Goal: Information Seeking & Learning: Compare options

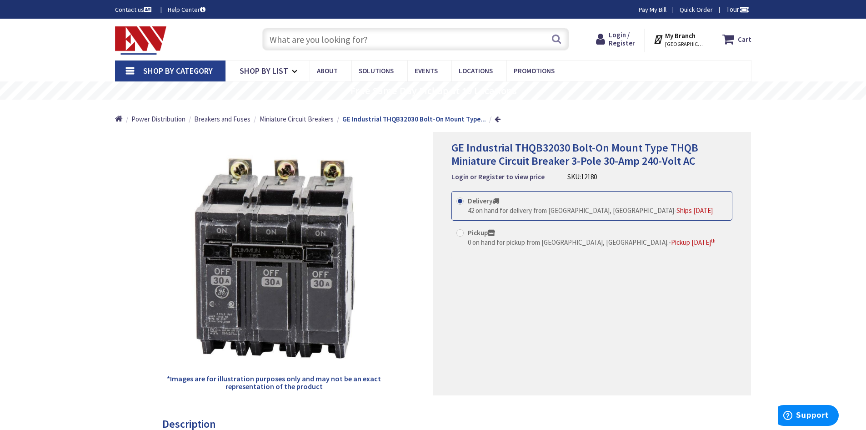
click at [450, 42] on input "text" at bounding box center [415, 39] width 307 height 23
click at [325, 42] on input "text" at bounding box center [415, 39] width 307 height 23
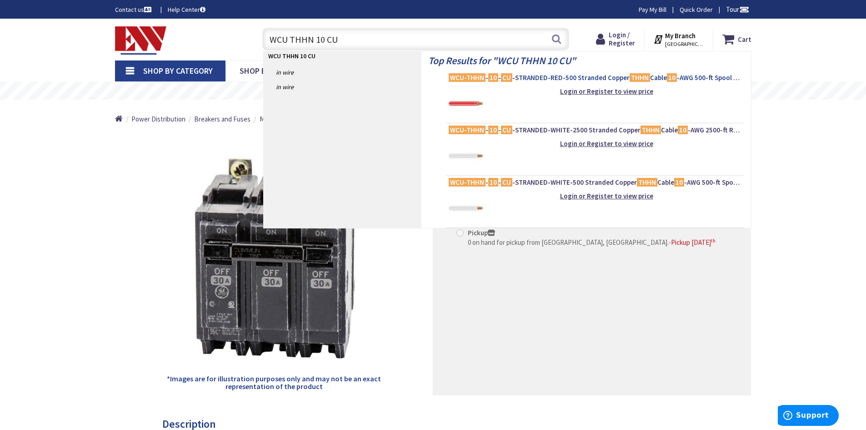
type input "WCU THHN 10 CU"
click at [492, 78] on mark "10" at bounding box center [493, 77] width 10 height 11
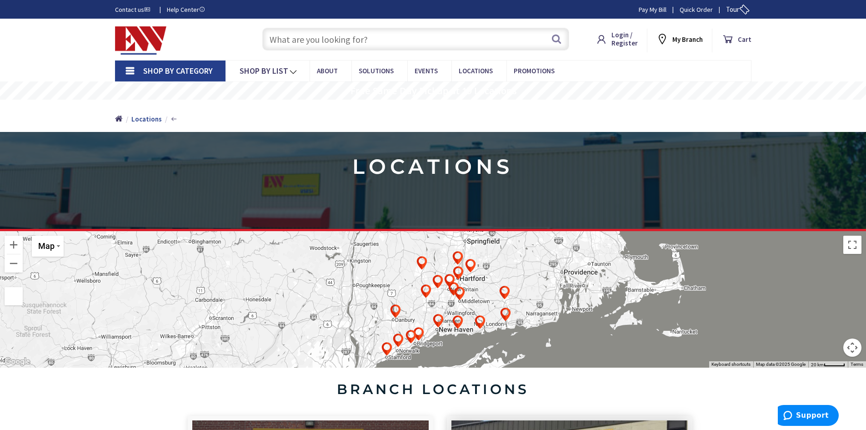
type input "[STREET_ADDRESS]"
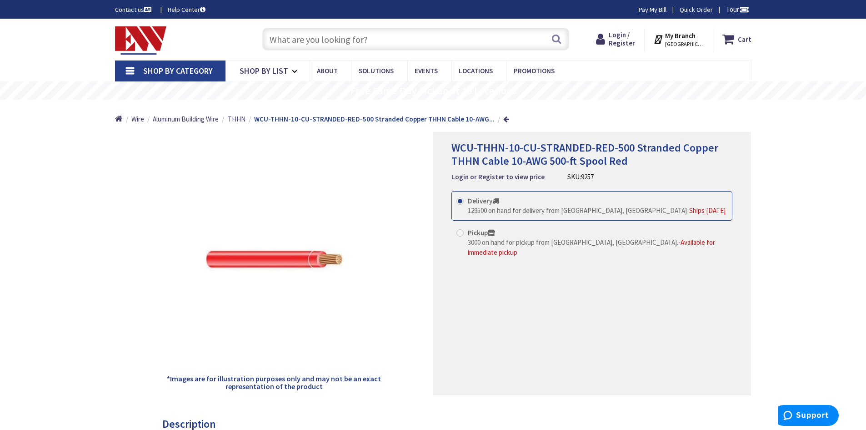
drag, startPoint x: 558, startPoint y: 173, endPoint x: 602, endPoint y: 174, distance: 44.1
click at [602, 174] on div "WCU-THHN-10-CU-STRANDED-RED-500 Stranded Copper THHN Cable 10-AWG 500-ft Spool …" at bounding box center [591, 161] width 281 height 40
copy div "SKU: 9257"
drag, startPoint x: 448, startPoint y: 144, endPoint x: 535, endPoint y: 146, distance: 87.3
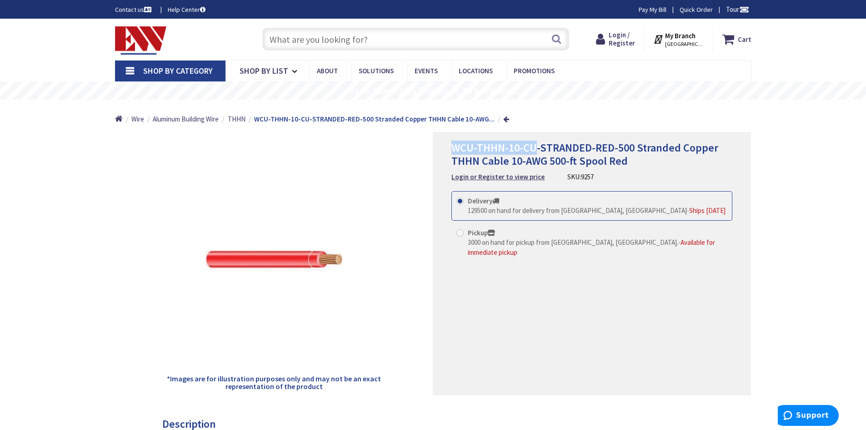
click at [535, 146] on div "WCU-THHN-10-CU-STRANDED-RED-500 Stranded Copper THHN Cable 10-AWG 500-ft Spool …" at bounding box center [592, 263] width 318 height 263
drag, startPoint x: 613, startPoint y: 145, endPoint x: 440, endPoint y: 154, distance: 173.4
click at [440, 154] on div "WCU-THHN-10-CU-STRANDED-RED-500 Stranded Copper THHN Cable 10-AWG 500-ft Spool …" at bounding box center [592, 263] width 318 height 263
copy span "WCU-THHN-10-CU-STRANDED-RED"
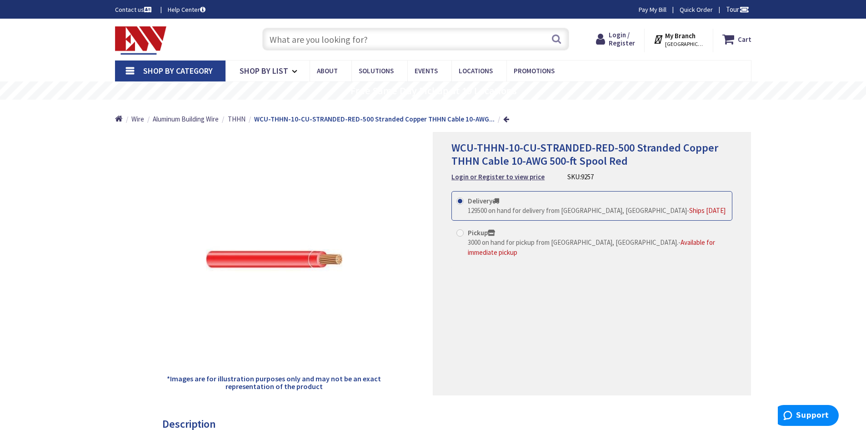
click at [360, 47] on input "text" at bounding box center [415, 39] width 307 height 23
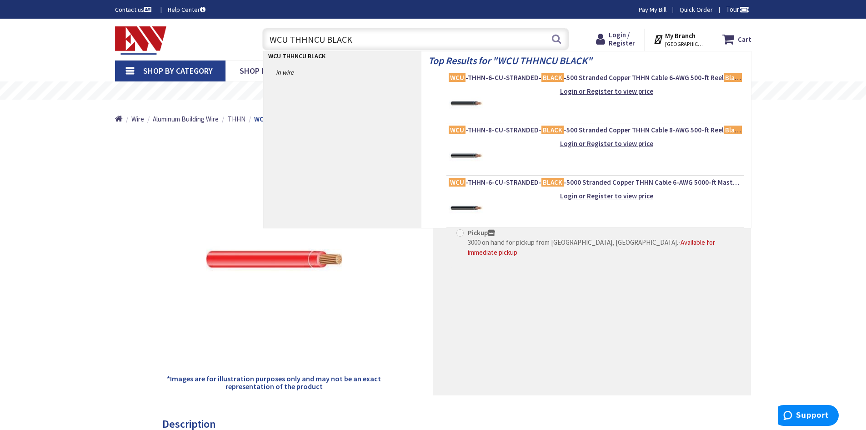
click at [312, 39] on input "WCU THHNCU BLACK" at bounding box center [415, 39] width 307 height 23
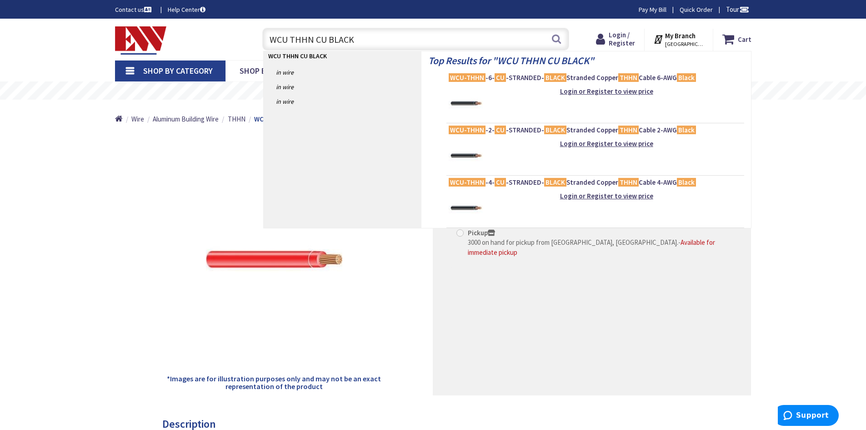
click at [290, 36] on input "WCU THHN CU BLACK" at bounding box center [415, 39] width 307 height 23
click at [315, 40] on input "WCU THHN CU BLACK" at bounding box center [415, 39] width 307 height 23
type input "WCU THHN CU BLACK"
click at [558, 40] on button "Search" at bounding box center [556, 39] width 12 height 20
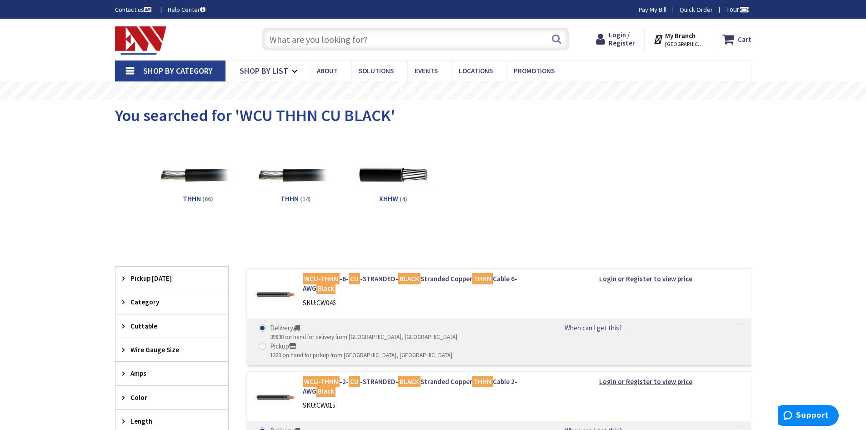
click at [299, 39] on input "text" at bounding box center [415, 39] width 307 height 23
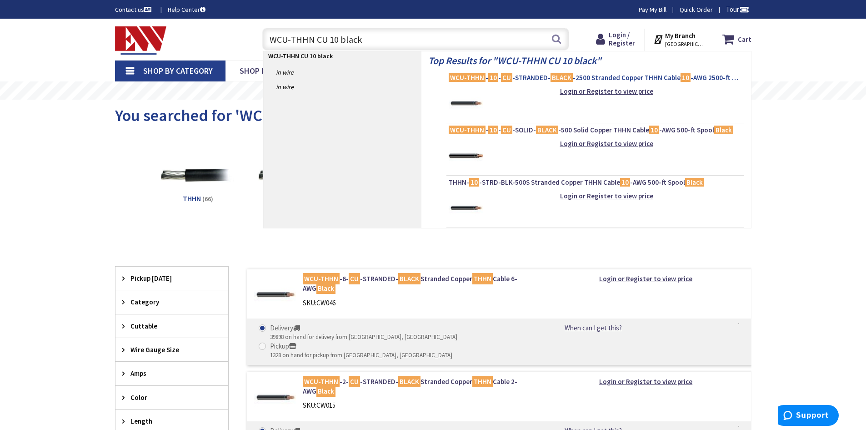
type input "WCU-THHN CU 10 black"
click at [498, 78] on span "WCU-THHN - 10 - CU -STRANDED- BLACK -2500 Stranded Copper THHN Cable 10 -AWG 25…" at bounding box center [595, 77] width 293 height 9
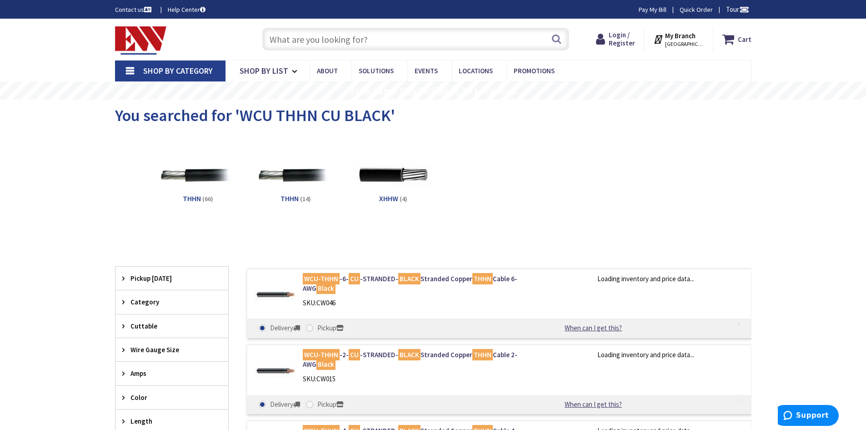
click at [300, 40] on input "text" at bounding box center [415, 39] width 307 height 23
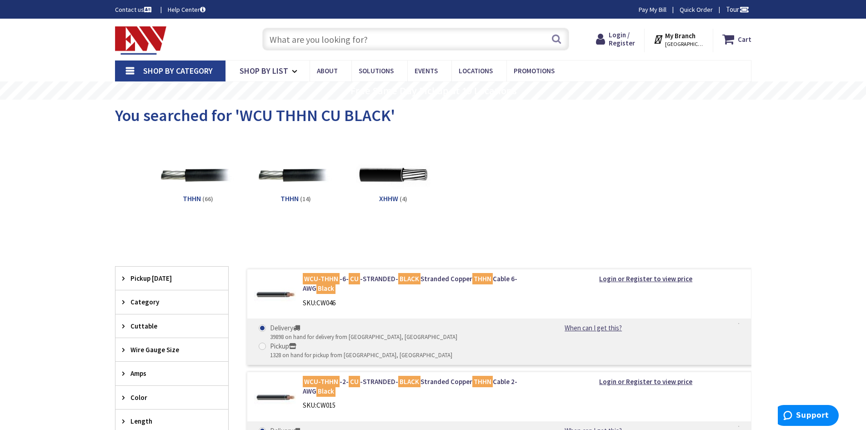
click at [298, 36] on input "text" at bounding box center [415, 39] width 307 height 23
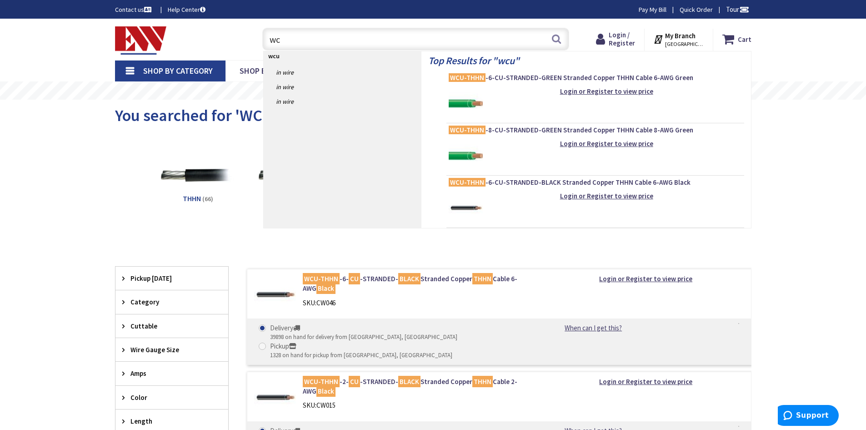
type input "w"
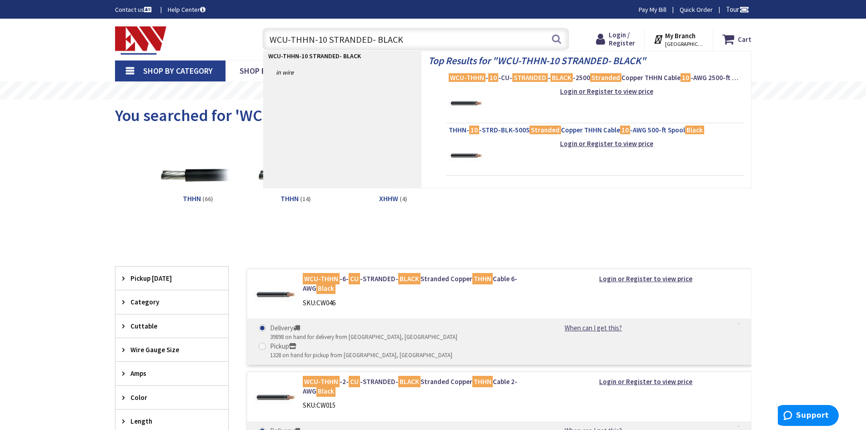
type input "WCU-THHN-10 STRANDED- BLACK"
click at [530, 128] on mark "Stranded" at bounding box center [545, 129] width 31 height 11
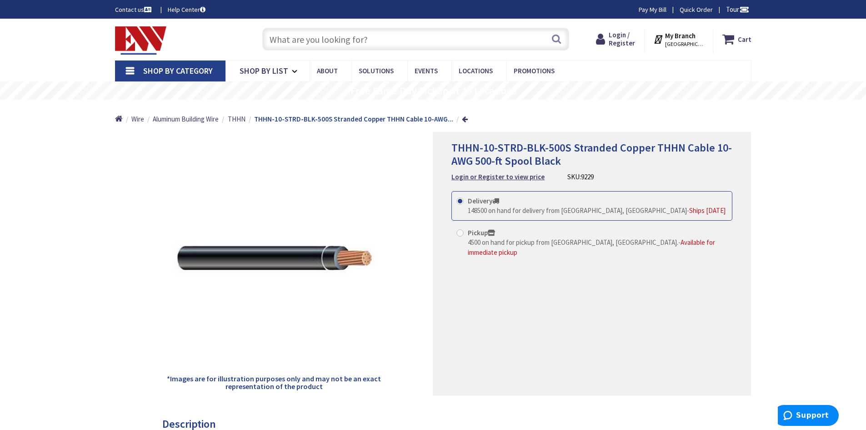
drag, startPoint x: 559, startPoint y: 175, endPoint x: 603, endPoint y: 174, distance: 44.1
click at [603, 174] on div "THHN-10-STRD-BLK-500S Stranded Copper THHN Cable 10-AWG 500-ft Spool Black Logi…" at bounding box center [591, 161] width 281 height 40
copy div "SKU: 9229"
drag, startPoint x: 444, startPoint y: 145, endPoint x: 545, endPoint y: 146, distance: 101.4
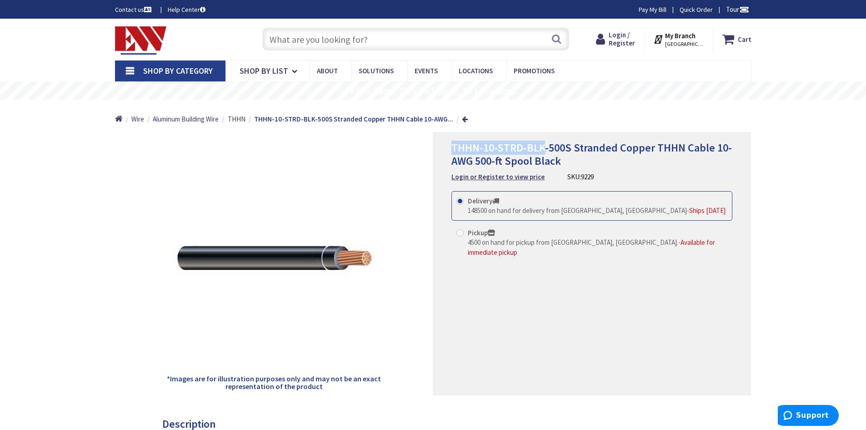
click at [545, 146] on div "THHN-10-STRD-BLK-500S Stranded Copper THHN Cable 10-AWG 500-ft Spool Black Logi…" at bounding box center [592, 263] width 318 height 263
copy span "THHN-10-STRD-BLK"
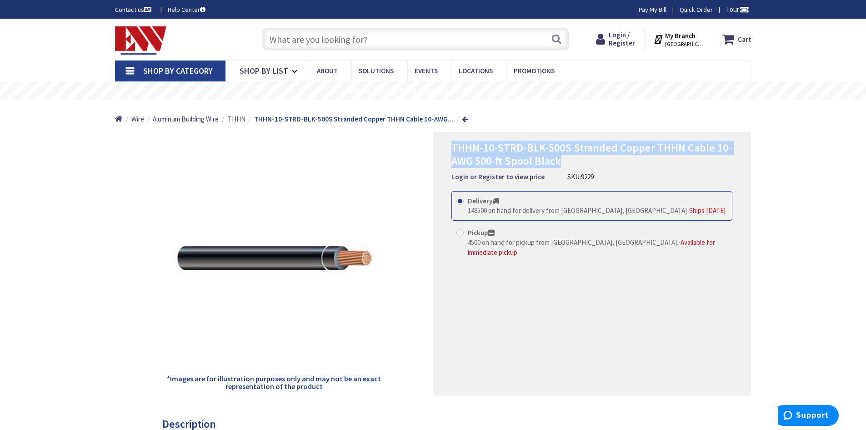
drag, startPoint x: 448, startPoint y: 145, endPoint x: 729, endPoint y: 158, distance: 281.2
click at [729, 158] on div "THHN-10-STRD-BLK-500S Stranded Copper THHN Cable 10-AWG 500-ft Spool Black Logi…" at bounding box center [592, 263] width 318 height 263
copy span "THHN-10-STRD-BLK-500S Stranded Copper THHN Cable 10-AWG 500-ft Spool Black"
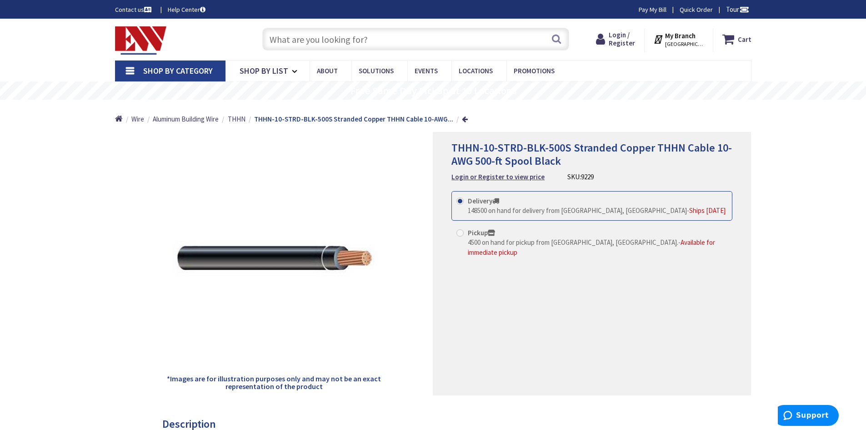
drag, startPoint x: 450, startPoint y: 143, endPoint x: 541, endPoint y: 144, distance: 90.9
click at [541, 144] on div "THHN-10-STRD-BLK-500S Stranded Copper THHN Cable 10-AWG 500-ft Spool Black Logi…" at bounding box center [592, 263] width 318 height 263
copy span "THHN-10-STRD-BLK"
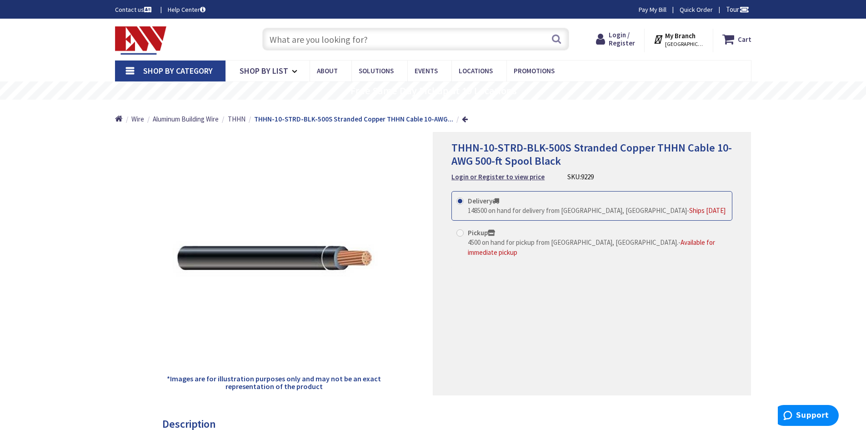
click at [319, 45] on input "text" at bounding box center [415, 39] width 307 height 23
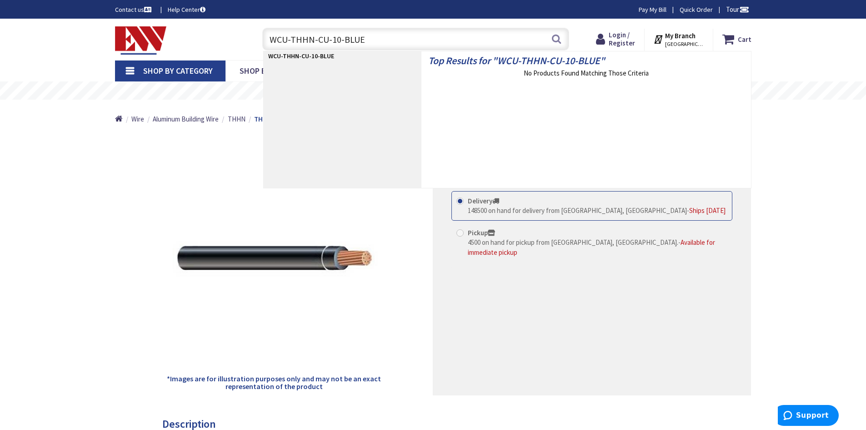
click at [340, 39] on input "WCU-THHN-CU-10-BLUE" at bounding box center [415, 39] width 307 height 23
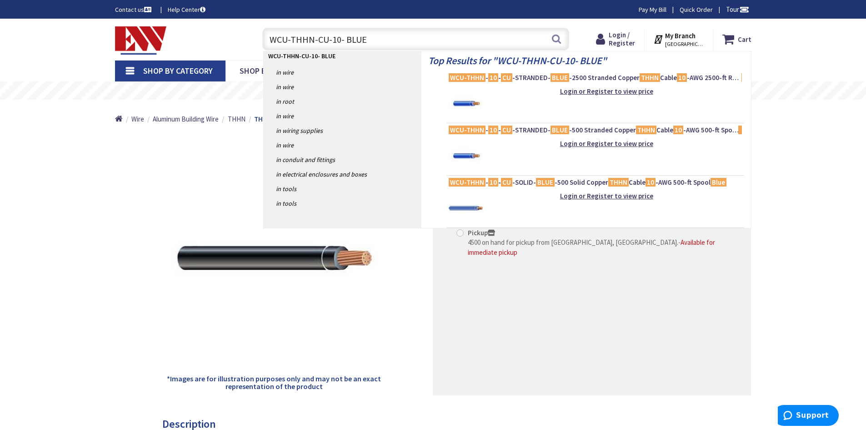
click at [337, 40] on input "WCU-THHN-CU-10- BLUE" at bounding box center [415, 39] width 307 height 23
click at [329, 39] on input "WCU-THHN-CU-10 - BLUE" at bounding box center [415, 39] width 307 height 23
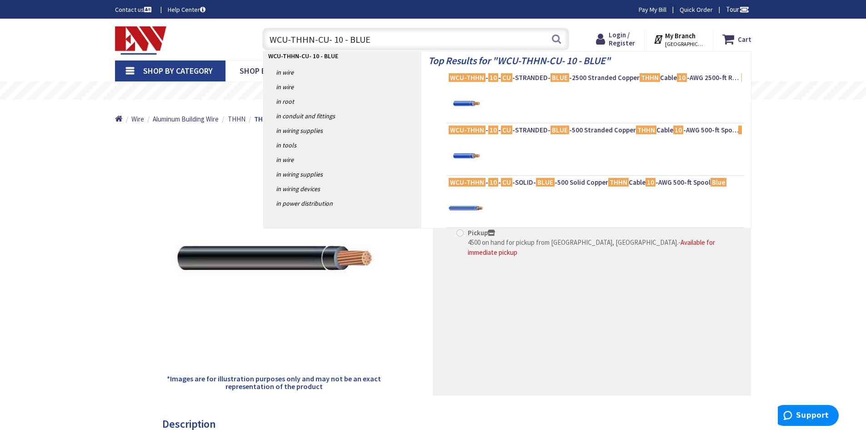
click at [326, 40] on input "WCU-THHN-CU- 10 - BLUE" at bounding box center [415, 39] width 307 height 23
click at [315, 40] on input "WCU-THHN-CU - 10 - BLUE" at bounding box center [415, 39] width 307 height 23
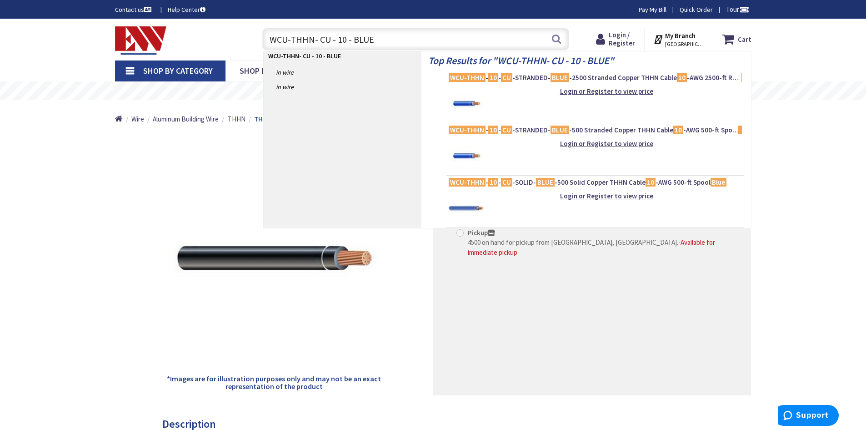
click at [312, 39] on input "WCU-THHN- CU - 10 - BLUE" at bounding box center [415, 39] width 307 height 23
click at [290, 37] on input "WCU-THHN - CU - 10 - BLUE" at bounding box center [415, 39] width 307 height 23
click at [287, 39] on input "WCU- THHN - CU - 10 - BLUE" at bounding box center [415, 39] width 307 height 23
type input "WCU - THHN - CU - 10 - BLUE"
click at [516, 130] on span "WCU - THHN - 10 - CU -STRANDED- BLUE -500 Stranded Copper THHN Cable 10 -AWG 50…" at bounding box center [595, 129] width 293 height 9
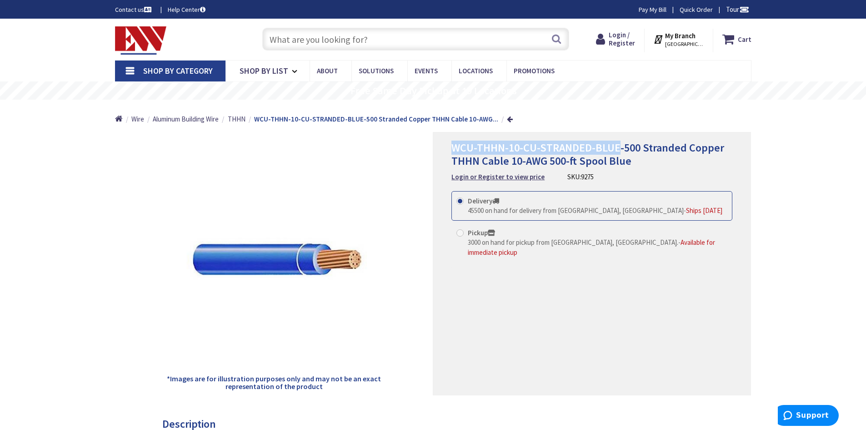
drag, startPoint x: 451, startPoint y: 147, endPoint x: 619, endPoint y: 147, distance: 167.7
click at [619, 147] on div "WCU-THHN-10-CU-STRANDED-BLUE-500 Stranded Copper THHN Cable 10-AWG 500-ft Spool…" at bounding box center [592, 263] width 318 height 263
copy span "WCU-THHN-10-CU-STRANDED-BLUE"
drag, startPoint x: 555, startPoint y: 172, endPoint x: 604, endPoint y: 175, distance: 48.3
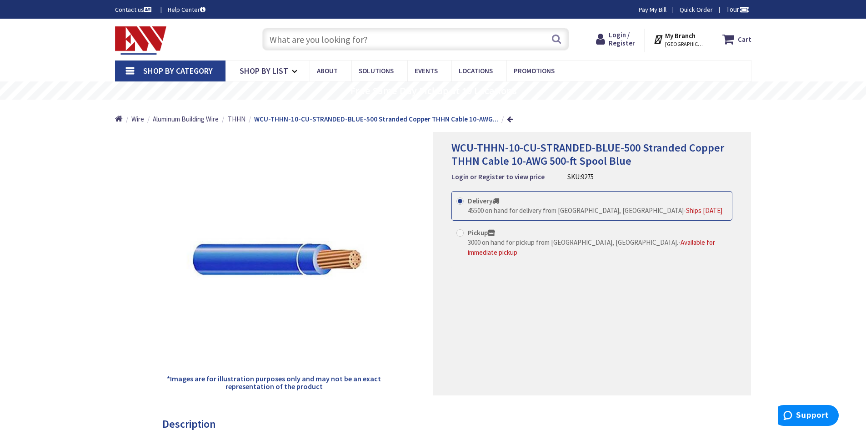
click at [604, 175] on div "WCU-THHN-10-CU-STRANDED-BLUE-500 Stranded Copper THHN Cable 10-AWG 500-ft Spool…" at bounding box center [591, 161] width 281 height 40
copy div "SKU: 9275"
drag, startPoint x: 450, startPoint y: 144, endPoint x: 587, endPoint y: 143, distance: 136.4
click at [587, 143] on div "WCU-THHN-10-CU-STRANDED-BLUE-500 Stranded Copper THHN Cable 10-AWG 500-ft Spool…" at bounding box center [592, 263] width 318 height 263
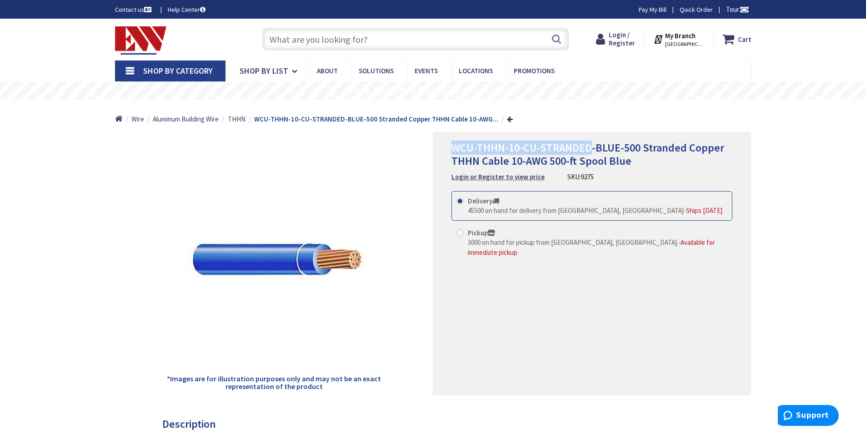
copy span "WCU-THHN-10-CU-STRANDED"
paste input "WCU-THHN-10-CU-STRANDED"
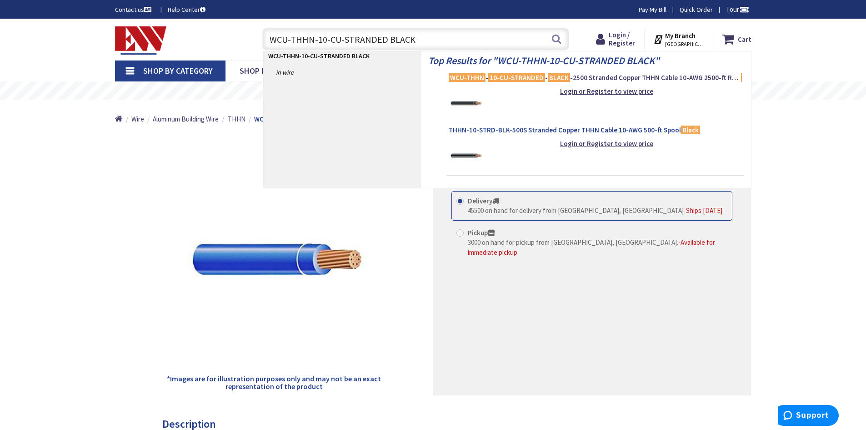
type input "WCU-THHN-10-CU-STRANDED BLACK"
click at [505, 130] on span "THHN-10-STRD-BLK-500S Stranded Copper THHN Cable 10-AWG 500-ft Spool Black" at bounding box center [595, 129] width 293 height 9
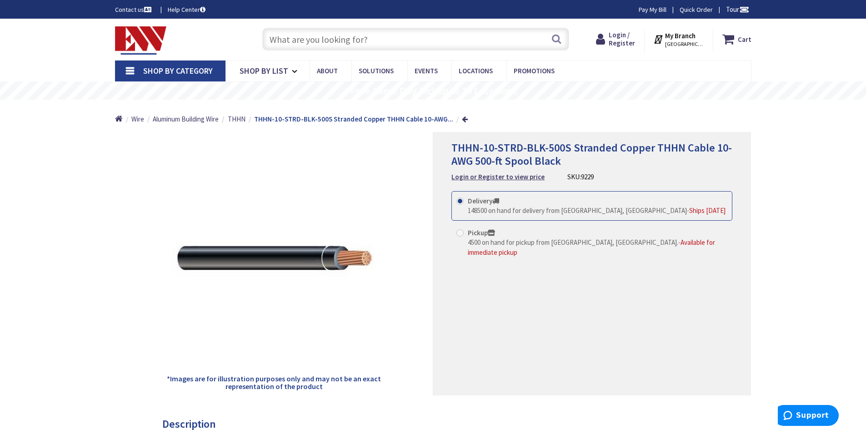
paste input "WCU-THHN-10-CU-STRANDED"
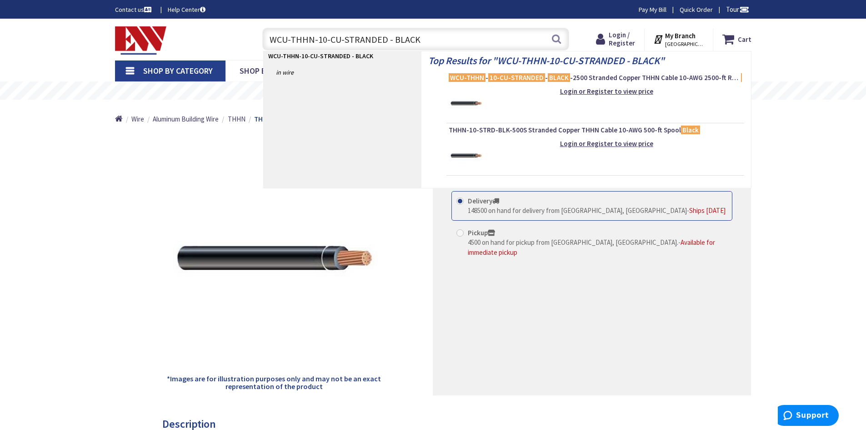
type input "WCU-THHN-10-CU-STRANDED - BLACK"
click at [527, 130] on span "THHN-10-STRD-BLK-500S Stranded Copper THHN Cable 10-AWG 500-ft Spool Black" at bounding box center [595, 129] width 293 height 9
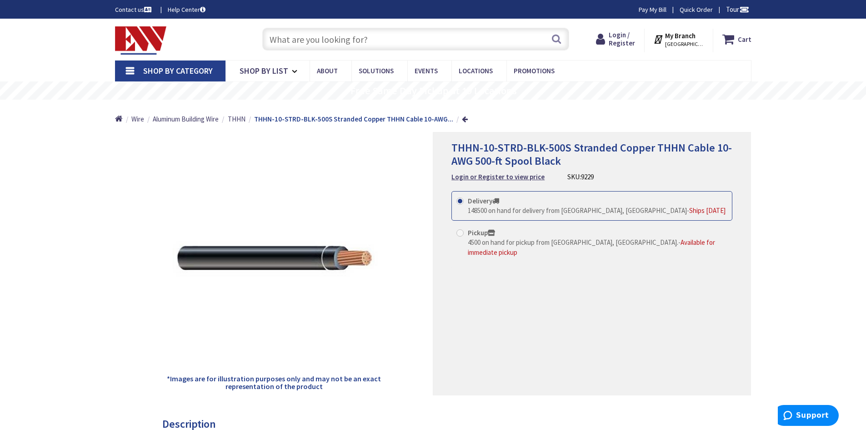
paste input "WCU-THHN-10-CU-STRANDED"
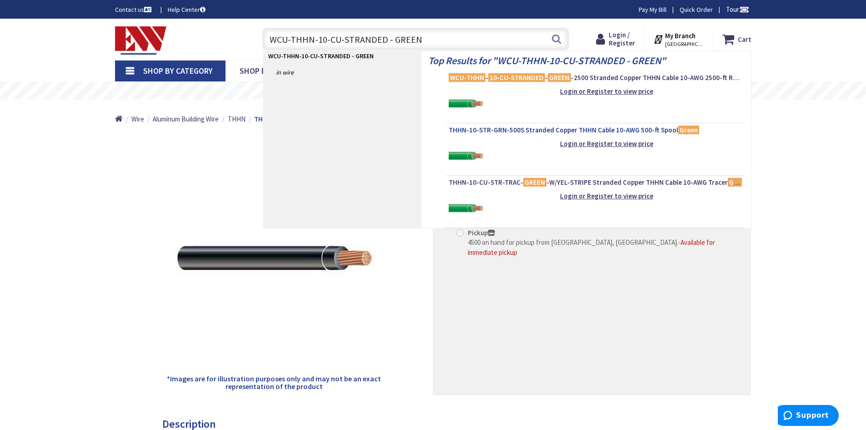
type input "WCU-THHN-10-CU-STRANDED - GREEN"
click at [506, 128] on span "THHN-10-STR-GRN-500S Stranded Copper THHN Cable 10-AWG 500-ft Spool Green" at bounding box center [595, 129] width 293 height 9
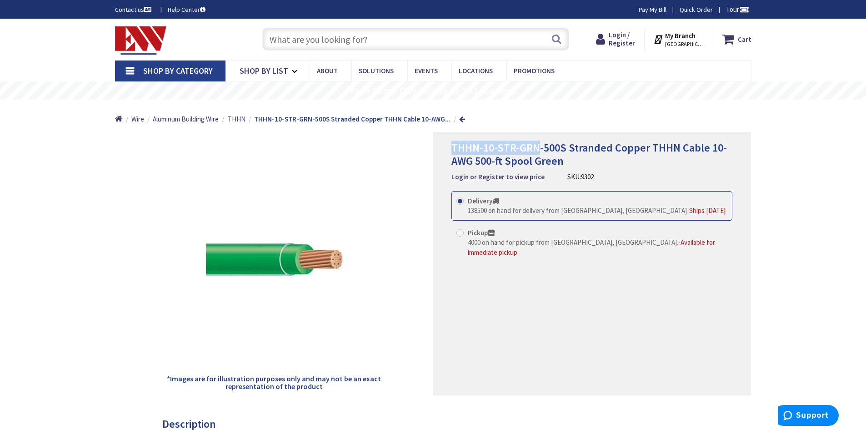
drag, startPoint x: 447, startPoint y: 145, endPoint x: 538, endPoint y: 147, distance: 90.5
click at [538, 147] on div "THHN-10-STR-GRN-500S Stranded Copper THHN Cable 10-AWG 500-ft Spool Green Login…" at bounding box center [592, 263] width 318 height 263
copy span "THHN-10-STR-GRN"
drag, startPoint x: 560, startPoint y: 172, endPoint x: 614, endPoint y: 173, distance: 54.1
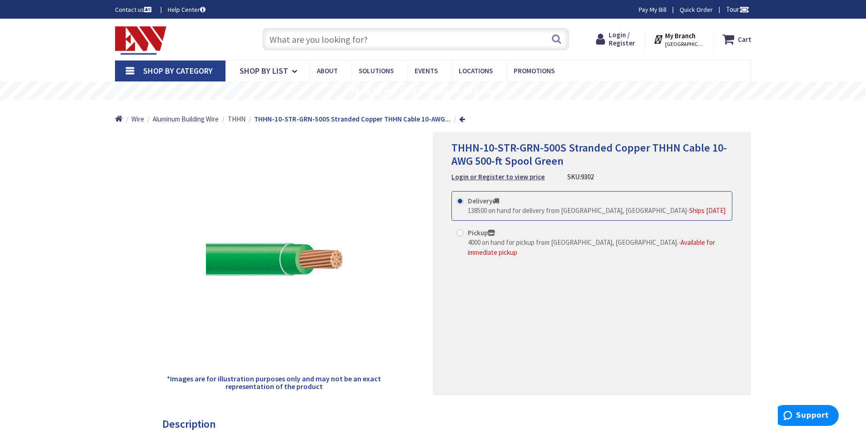
click at [614, 173] on div "THHN-10-STR-GRN-500S Stranded Copper THHN Cable 10-AWG 500-ft Spool Green Login…" at bounding box center [591, 161] width 281 height 40
copy div "SKU: 9302"
